Goal: Transaction & Acquisition: Purchase product/service

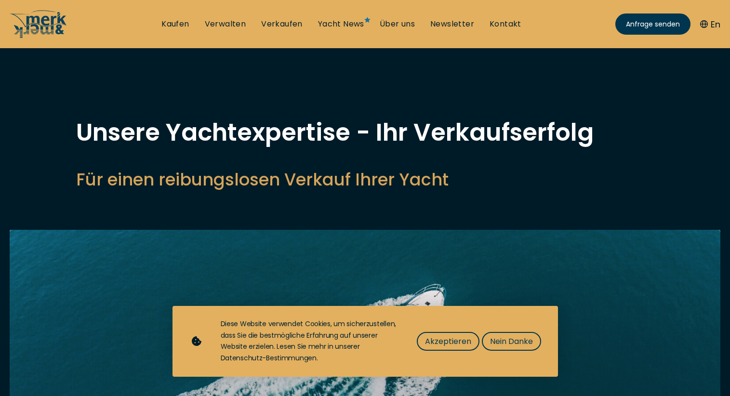
select select "sell"
click at [500, 337] on span "Nein Danke" at bounding box center [511, 341] width 43 height 12
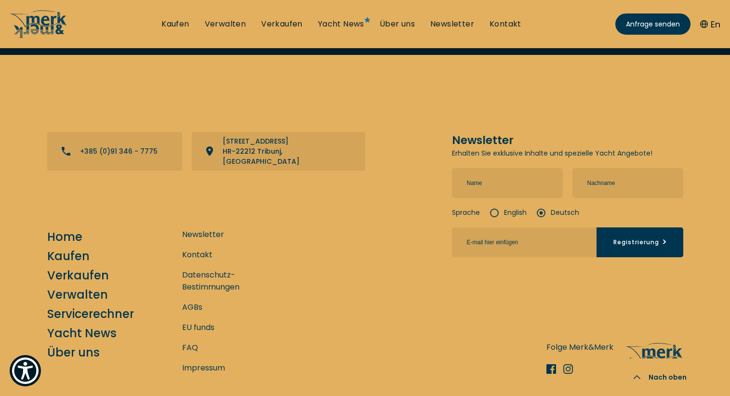
scroll to position [3721, 0]
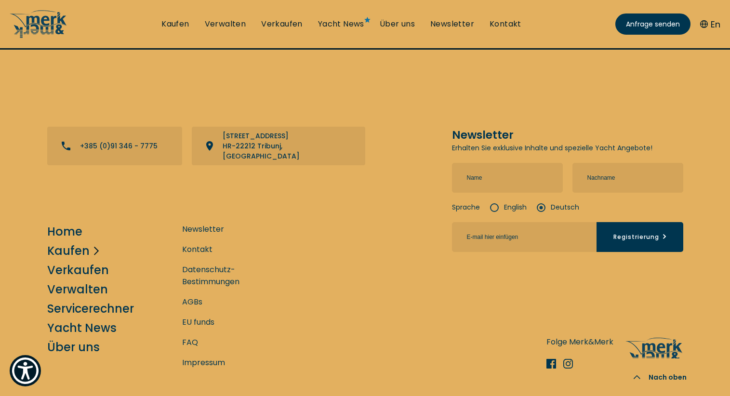
click at [75, 242] on link "Kaufen" at bounding box center [68, 250] width 42 height 17
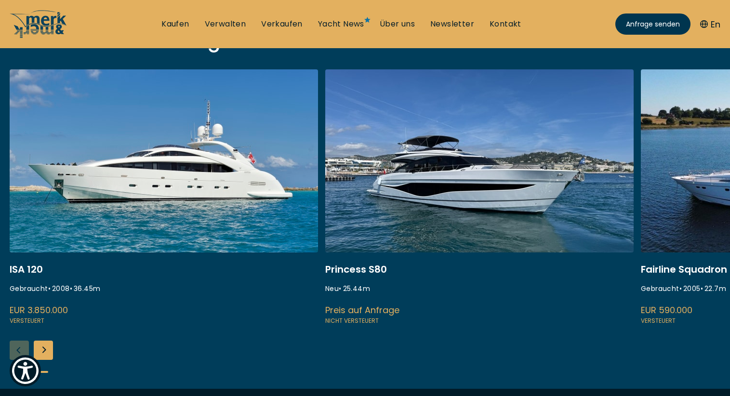
scroll to position [335, 0]
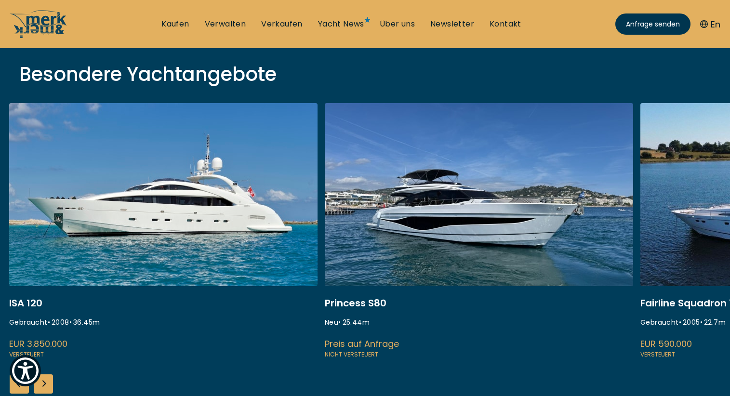
click at [585, 300] on link at bounding box center [479, 231] width 308 height 257
click at [159, 286] on link at bounding box center [163, 231] width 308 height 257
click at [164, 206] on link at bounding box center [163, 231] width 308 height 257
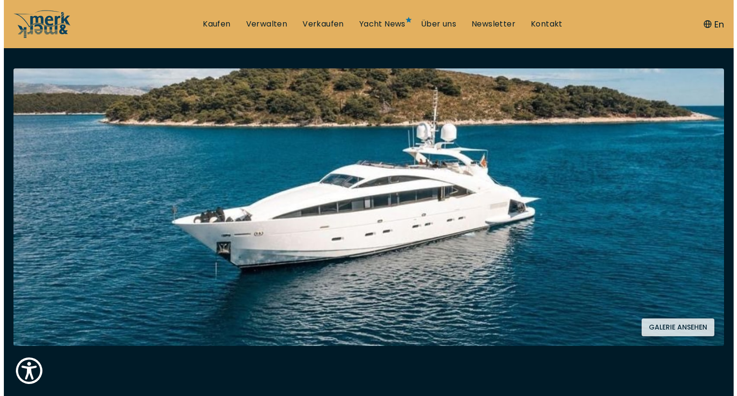
scroll to position [166, 0]
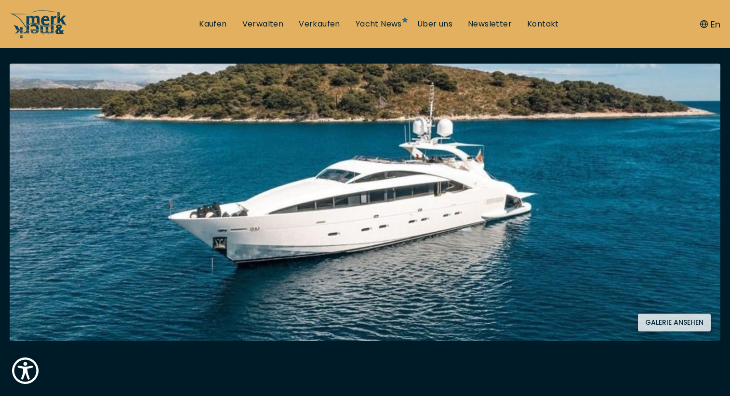
click at [686, 318] on button "Galerie ansehen" at bounding box center [674, 323] width 73 height 18
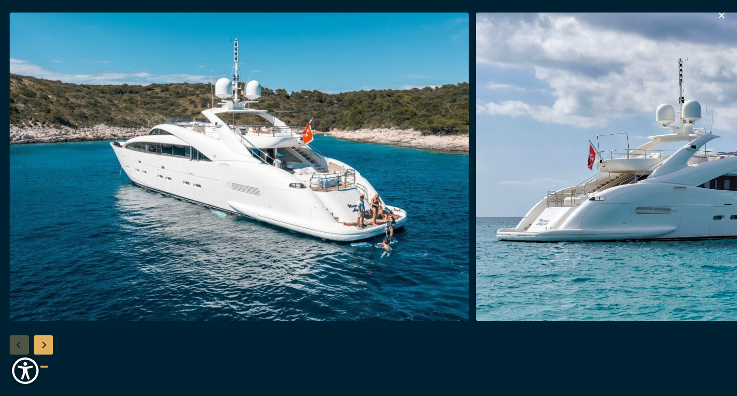
click at [40, 341] on div "Next slide" at bounding box center [43, 344] width 19 height 19
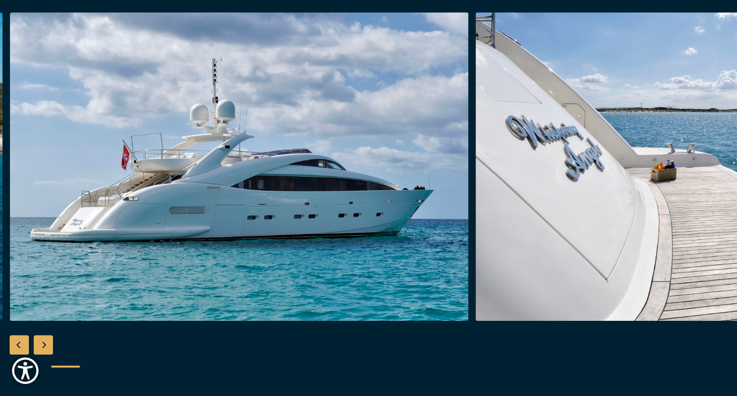
click at [40, 341] on div "Next slide" at bounding box center [43, 344] width 19 height 19
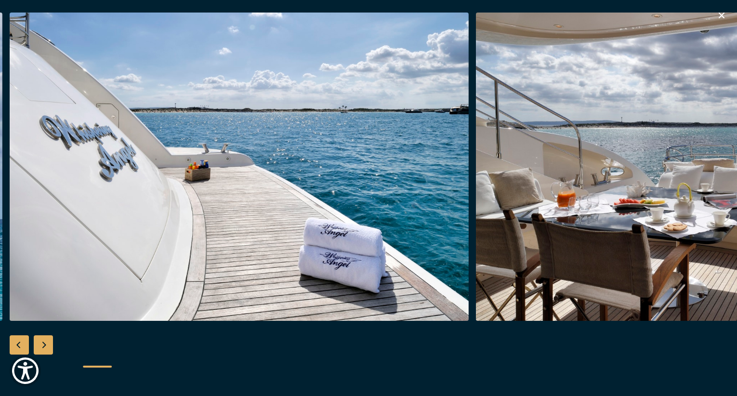
click at [39, 341] on div "Next slide" at bounding box center [43, 344] width 19 height 19
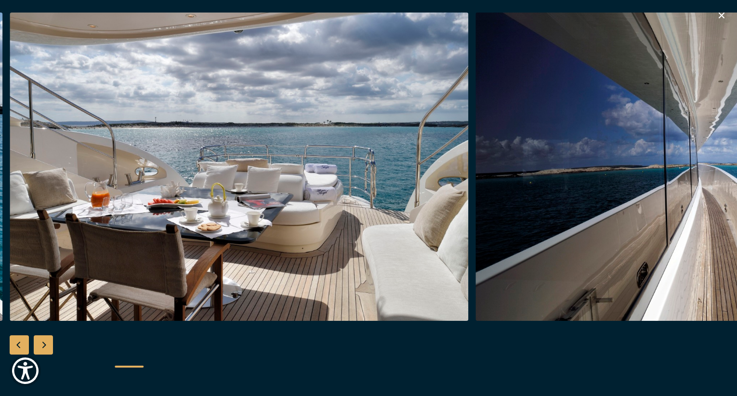
click at [45, 342] on div "Next slide" at bounding box center [43, 344] width 19 height 19
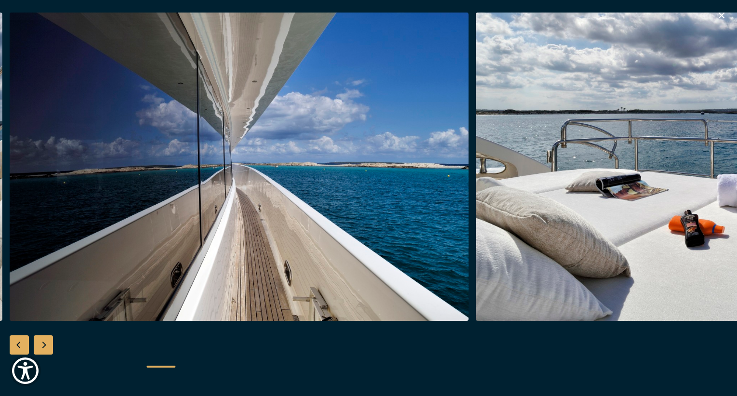
click at [45, 332] on div at bounding box center [368, 198] width 737 height 371
click at [42, 342] on div "Next slide" at bounding box center [43, 344] width 19 height 19
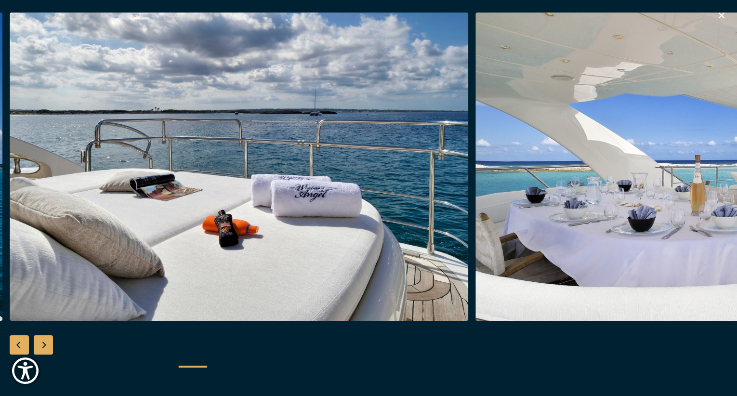
click at [41, 341] on div "Next slide" at bounding box center [43, 344] width 19 height 19
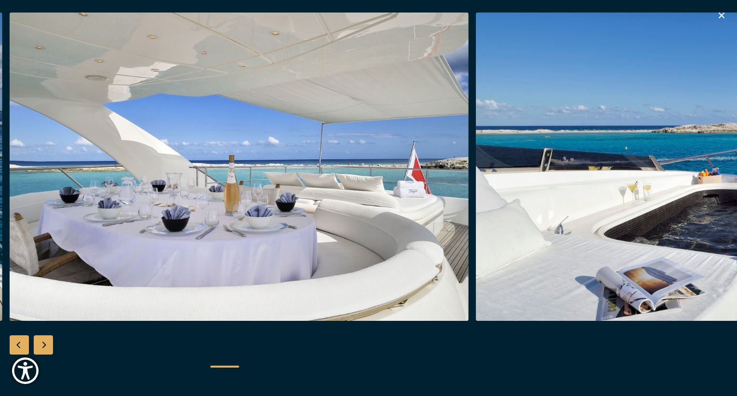
click at [39, 342] on div "Next slide" at bounding box center [43, 344] width 19 height 19
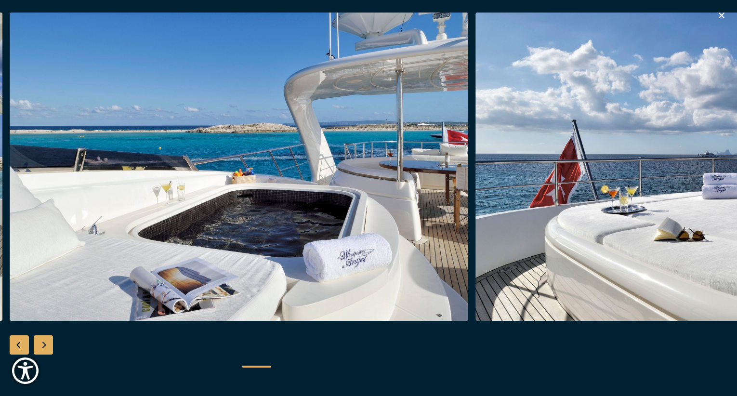
click at [39, 340] on div "Next slide" at bounding box center [43, 344] width 19 height 19
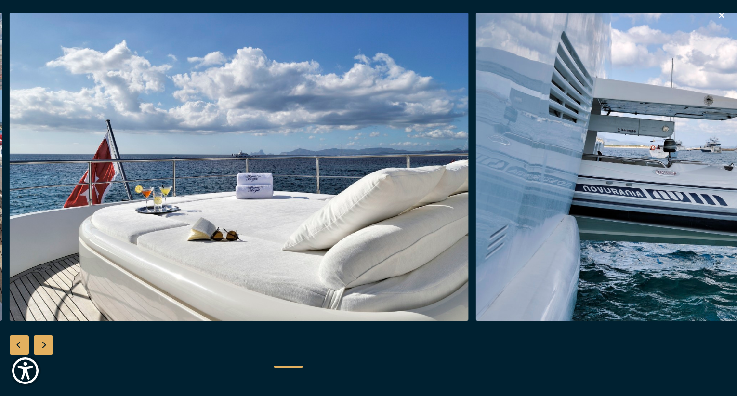
click at [43, 344] on div "Next slide" at bounding box center [43, 344] width 19 height 19
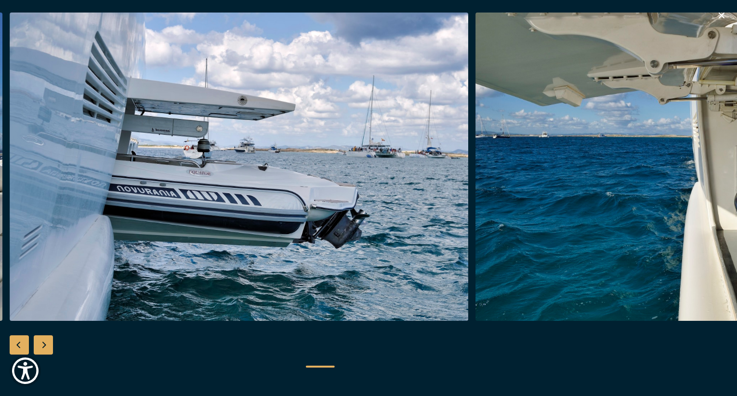
click at [43, 341] on div "Next slide" at bounding box center [43, 344] width 19 height 19
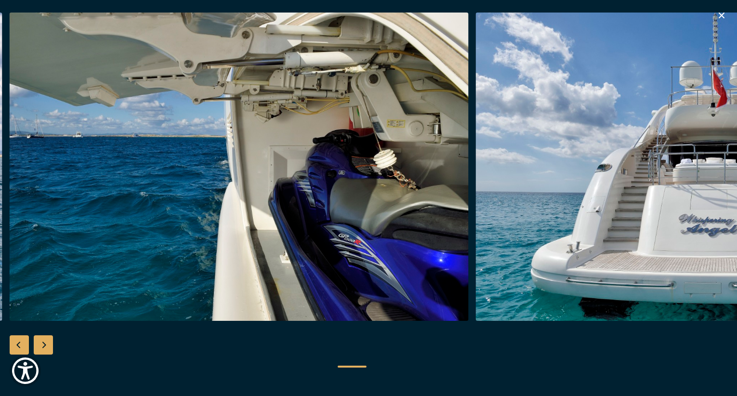
click at [42, 341] on div "Next slide" at bounding box center [43, 344] width 19 height 19
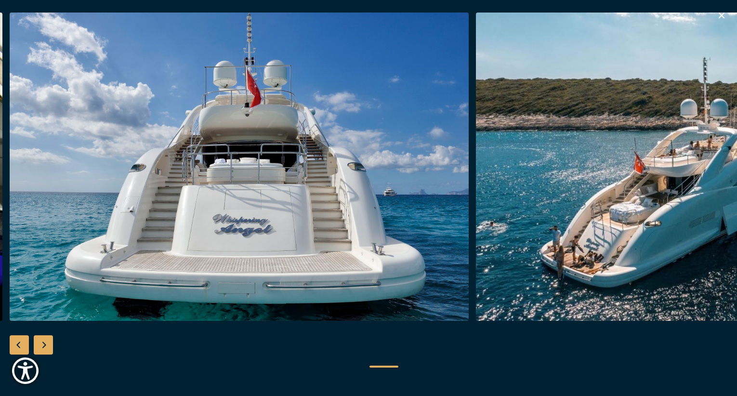
click at [43, 340] on div "Next slide" at bounding box center [43, 344] width 19 height 19
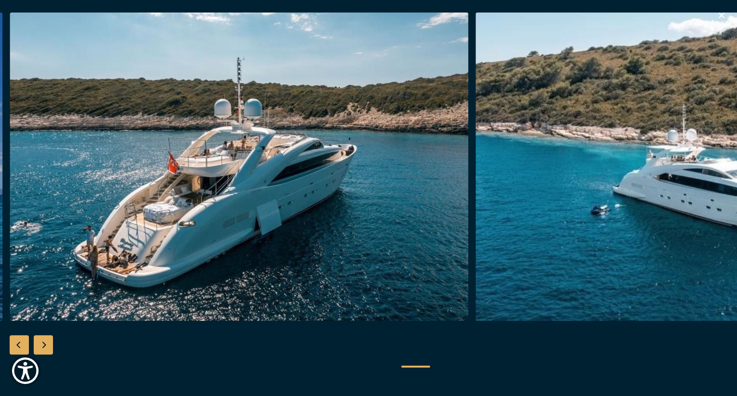
click at [45, 340] on div "Next slide" at bounding box center [43, 344] width 19 height 19
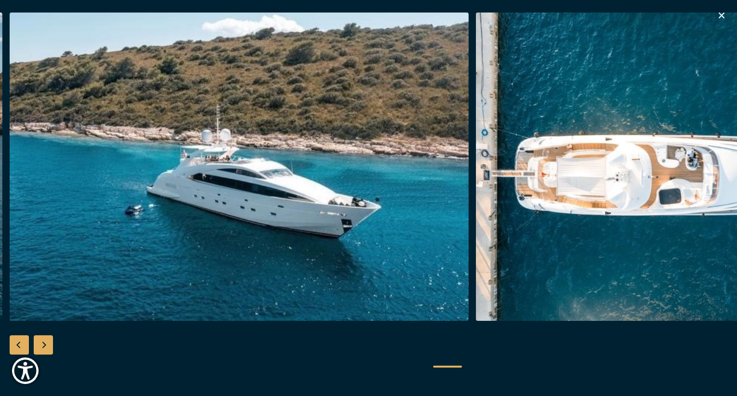
click at [47, 340] on div "Next slide" at bounding box center [43, 344] width 19 height 19
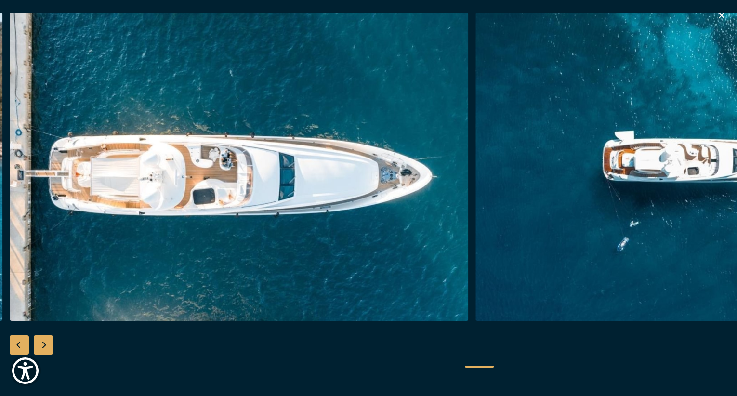
click at [47, 340] on div "Next slide" at bounding box center [43, 344] width 19 height 19
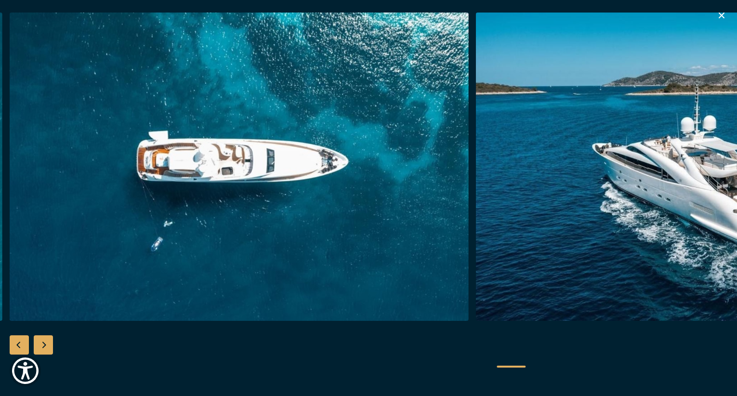
click at [47, 340] on div "Next slide" at bounding box center [43, 344] width 19 height 19
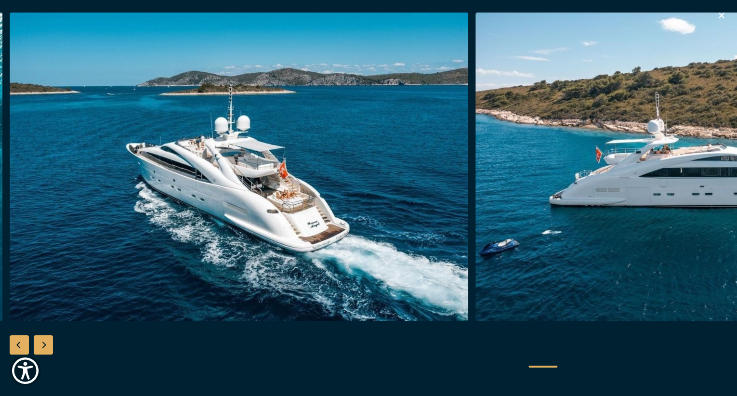
click at [44, 339] on div "Next slide" at bounding box center [43, 344] width 19 height 19
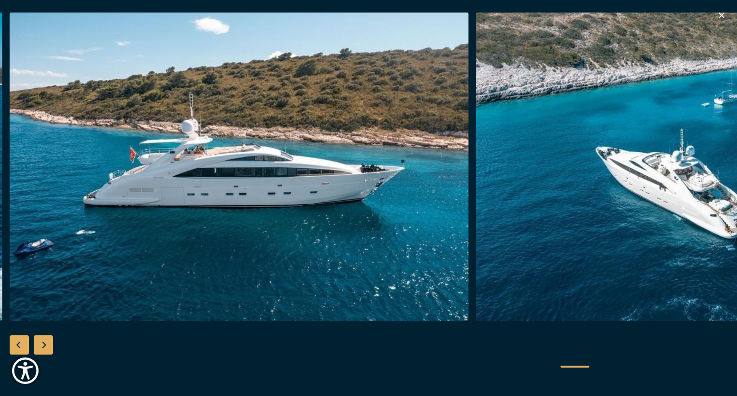
click at [41, 334] on div at bounding box center [368, 198] width 737 height 371
click at [40, 339] on div "Next slide" at bounding box center [43, 344] width 19 height 19
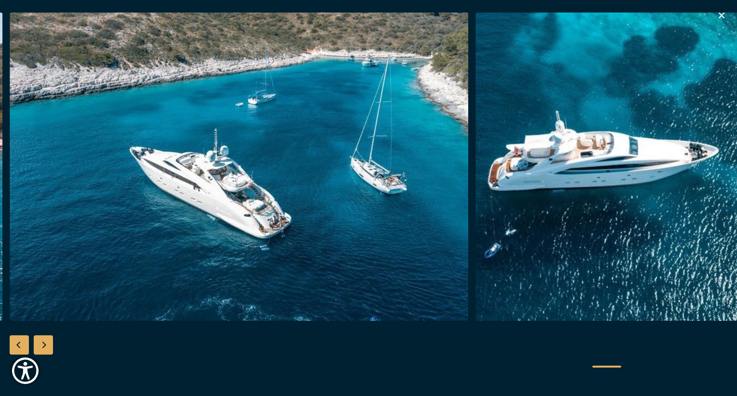
click at [39, 339] on div "Next slide" at bounding box center [43, 344] width 19 height 19
